Goal: Task Accomplishment & Management: Manage account settings

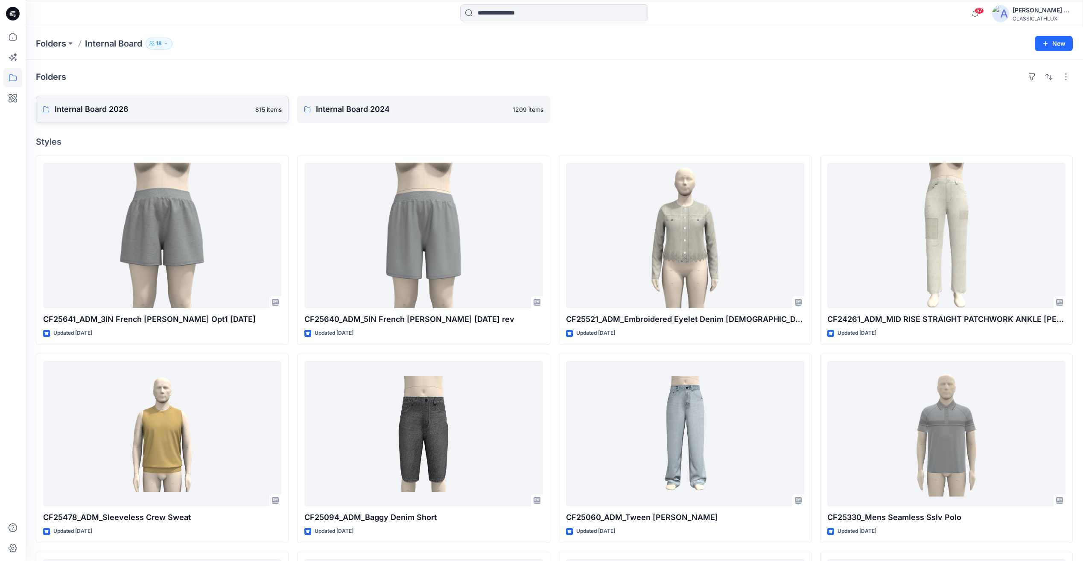
click at [124, 112] on p "Internal Board 2026" at bounding box center [153, 109] width 196 height 12
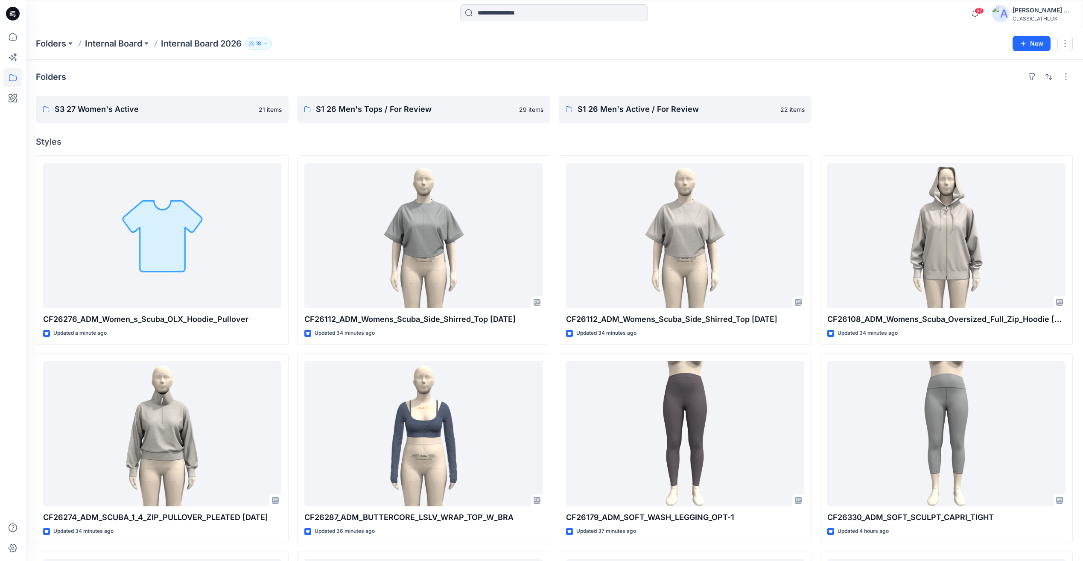
click at [14, 11] on icon at bounding box center [13, 14] width 14 height 14
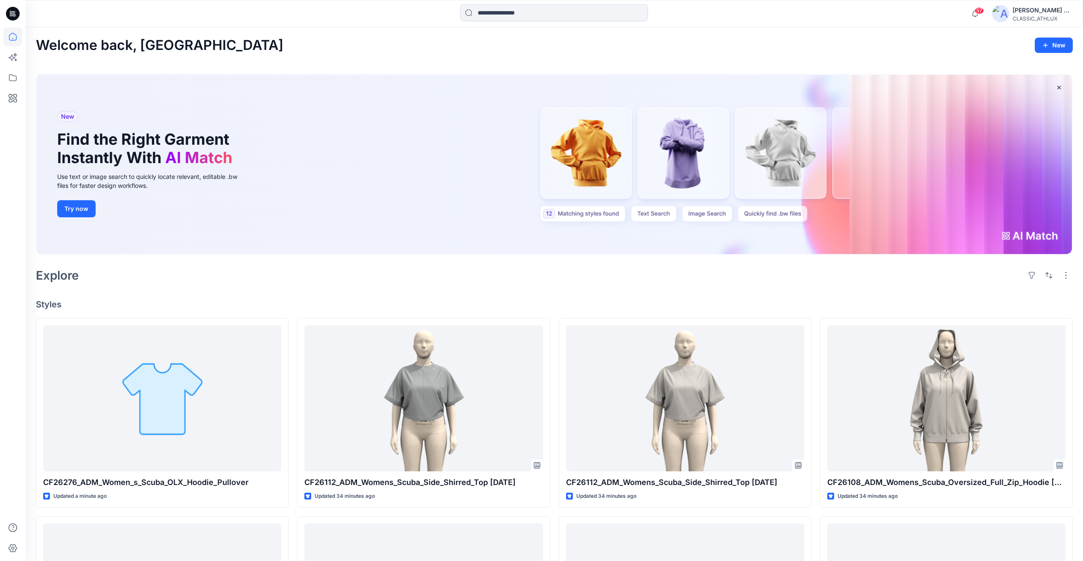
click at [10, 19] on icon at bounding box center [13, 14] width 14 height 14
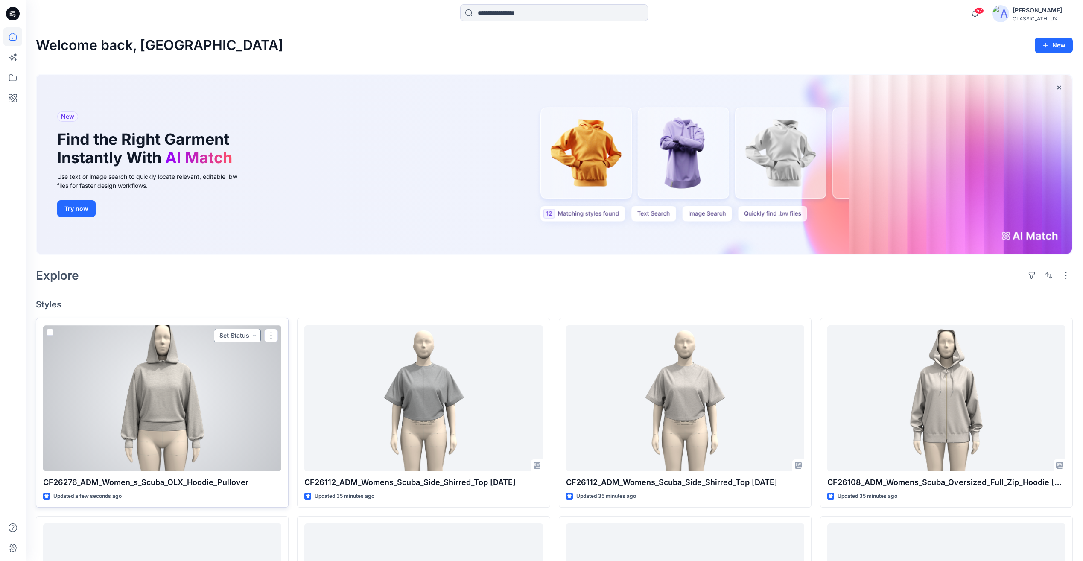
drag, startPoint x: 246, startPoint y: 334, endPoint x: 243, endPoint y: 342, distance: 8.4
click at [246, 334] on button "Set Status" at bounding box center [237, 336] width 47 height 14
click at [234, 432] on p "Designer Need To Review" at bounding box center [226, 431] width 48 height 11
click at [234, 432] on div at bounding box center [162, 398] width 238 height 146
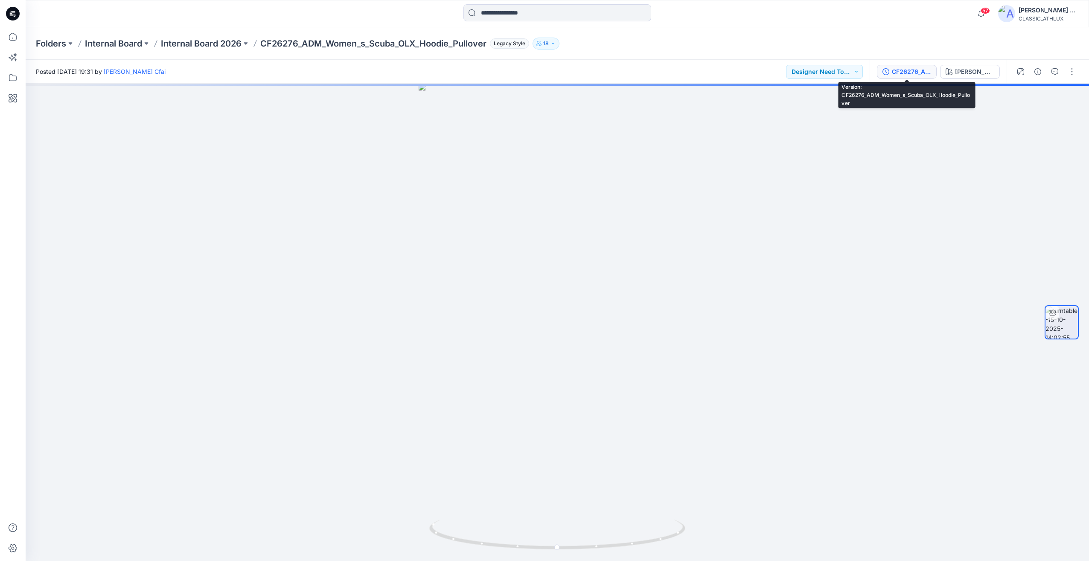
click at [929, 77] on button "CF26276_ADM_Women_s_Scuba_OLX_Hoodie_Pullover" at bounding box center [907, 72] width 60 height 14
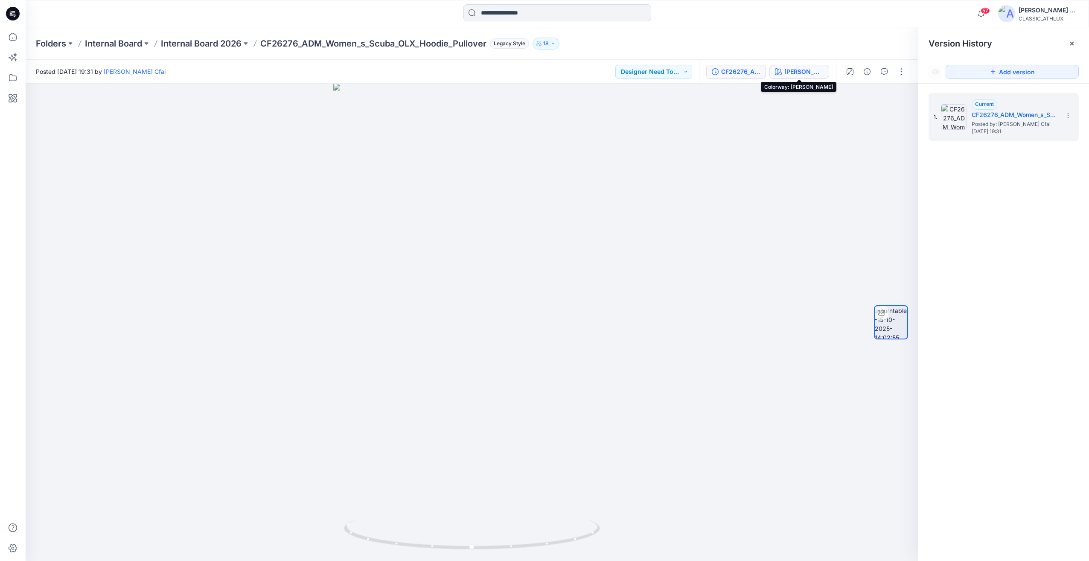
click at [813, 77] on button "[PERSON_NAME]" at bounding box center [800, 72] width 60 height 14
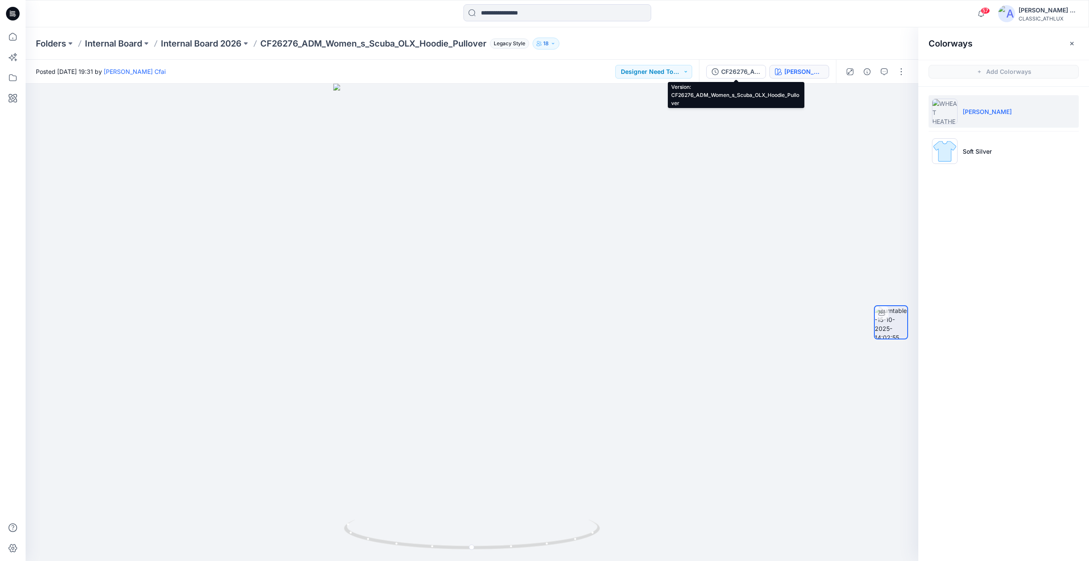
click at [750, 79] on div "CF26276_ADM_Women_s_Scuba_OLX_Hoodie_Pullover [PERSON_NAME]" at bounding box center [767, 72] width 137 height 24
click at [733, 79] on div "CF26276_ADM_Women_s_Scuba_OLX_Hoodie_Pullover [PERSON_NAME]" at bounding box center [767, 72] width 137 height 24
click at [742, 76] on button "CF26276_ADM_Women_s_Scuba_OLX_Hoodie_Pullover" at bounding box center [737, 72] width 60 height 14
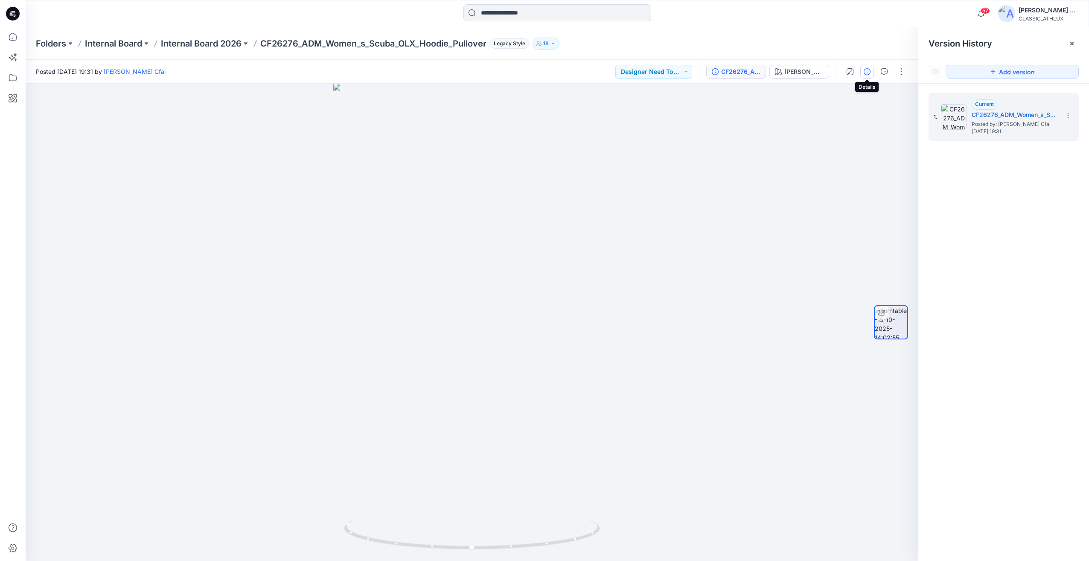
click at [867, 76] on button "button" at bounding box center [868, 72] width 14 height 14
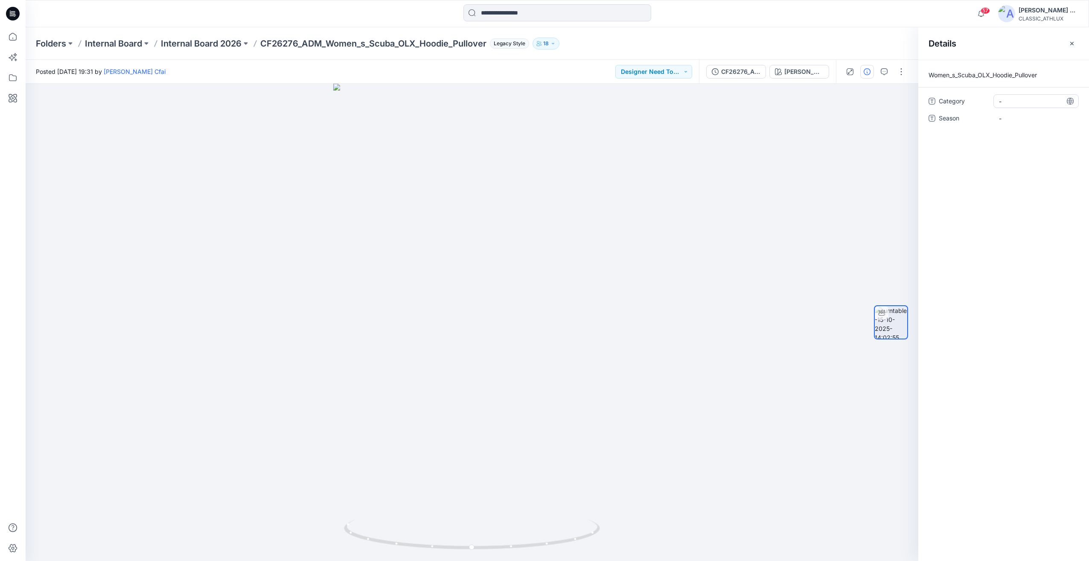
click at [1006, 104] on span "-" at bounding box center [1036, 101] width 74 height 9
click at [1006, 104] on textarea at bounding box center [1036, 101] width 85 height 14
drag, startPoint x: 1019, startPoint y: 99, endPoint x: 949, endPoint y: 99, distance: 70.0
click at [949, 99] on div "Category *****" at bounding box center [1004, 101] width 150 height 14
type textarea "**********"
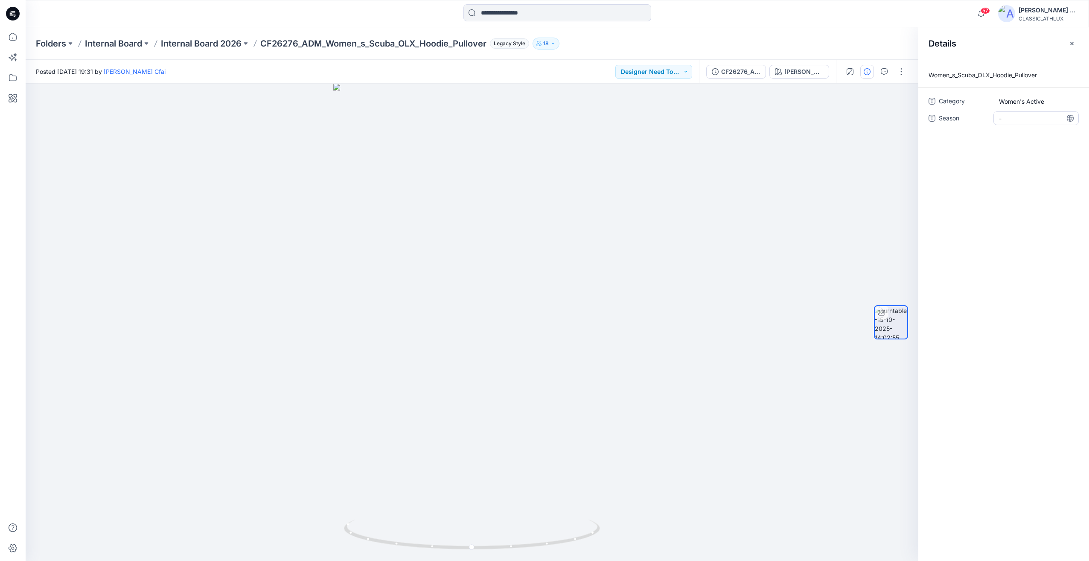
click at [1009, 117] on span "-" at bounding box center [1036, 118] width 74 height 9
type textarea "*****"
click at [20, 13] on div at bounding box center [12, 13] width 27 height 27
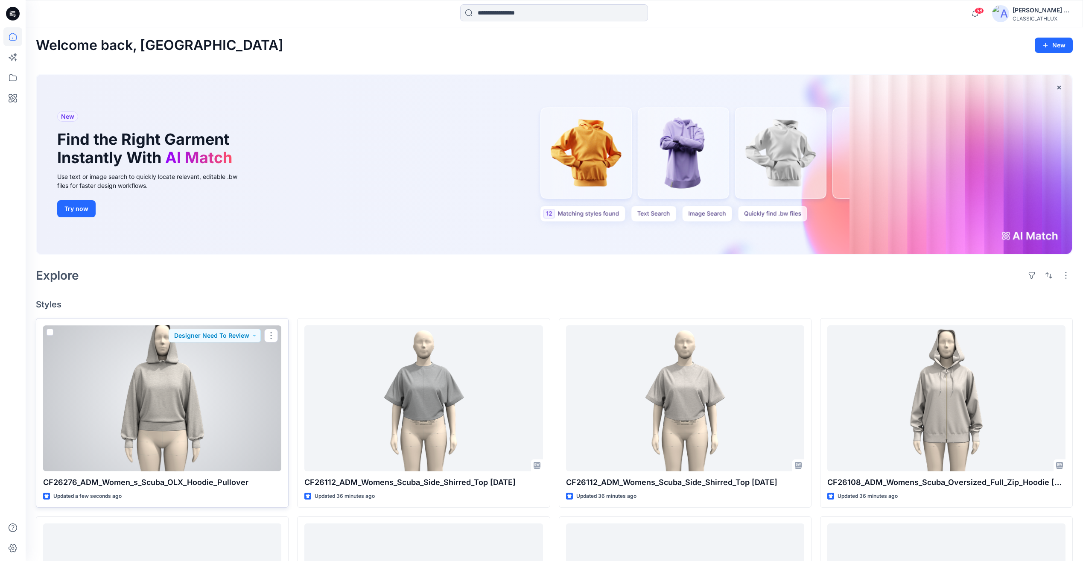
click at [222, 423] on div at bounding box center [162, 398] width 238 height 146
